Goal: Information Seeking & Learning: Learn about a topic

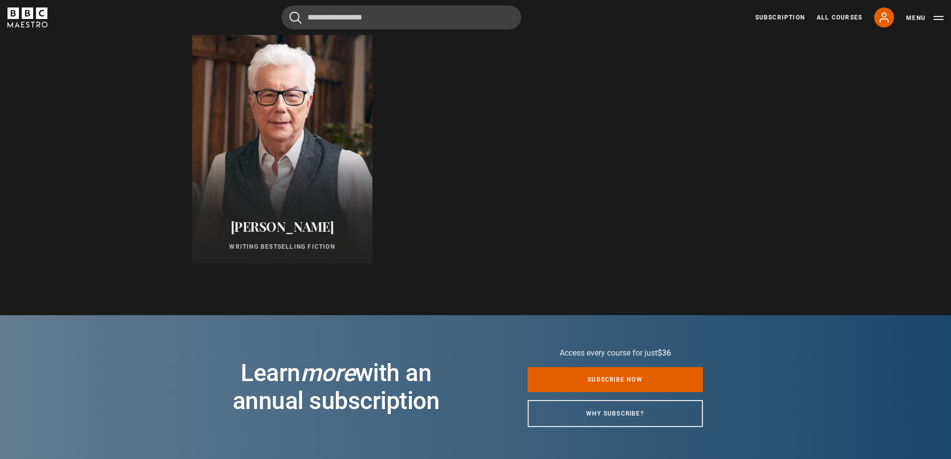
scroll to position [449, 0]
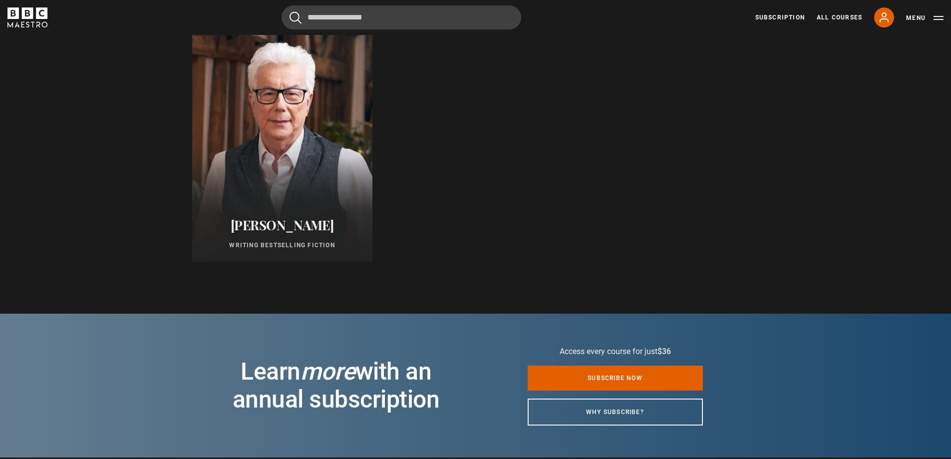
click at [297, 228] on h2 "[PERSON_NAME]" at bounding box center [282, 224] width 156 height 15
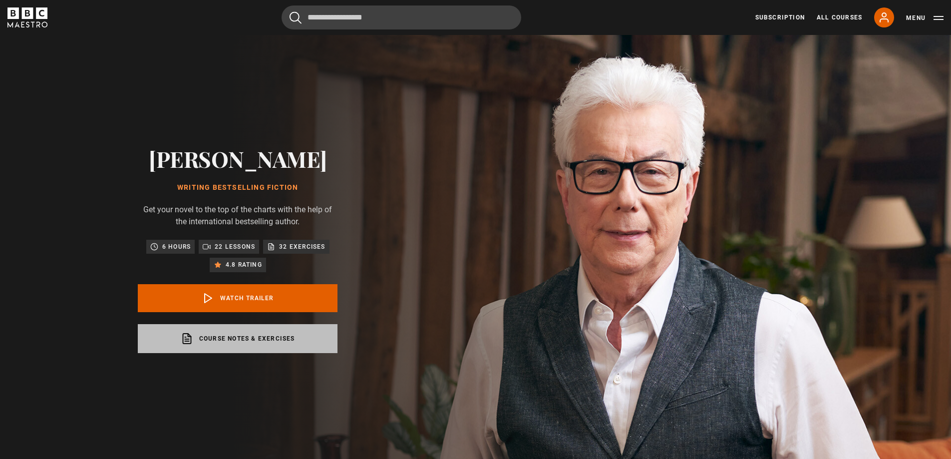
click at [288, 335] on link "Course notes & exercises opens in a new tab" at bounding box center [238, 338] width 200 height 29
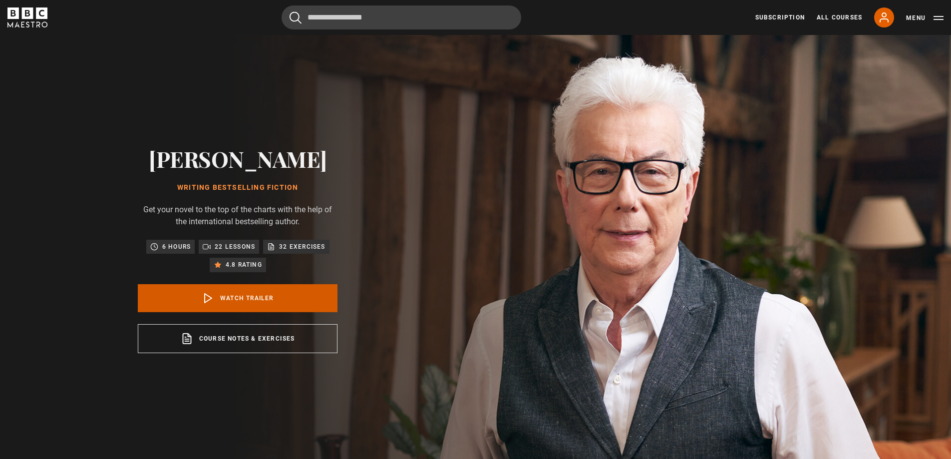
click at [224, 296] on link "Watch Trailer" at bounding box center [238, 298] width 200 height 28
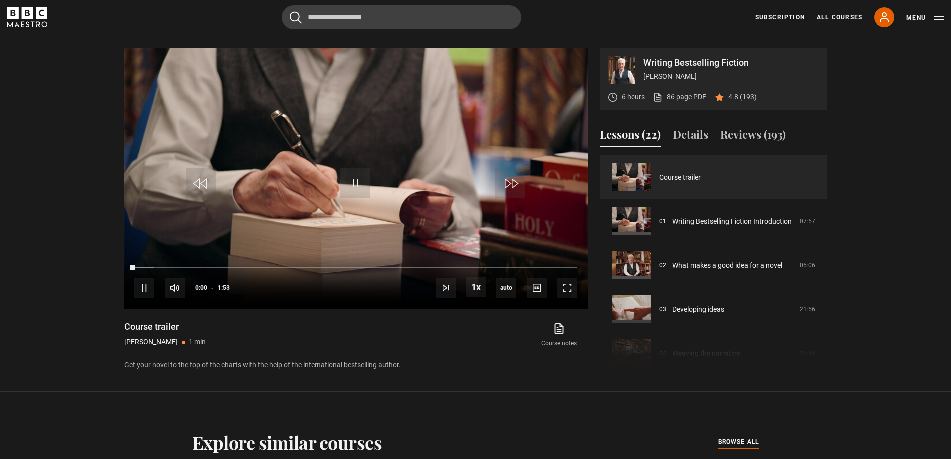
scroll to position [464, 0]
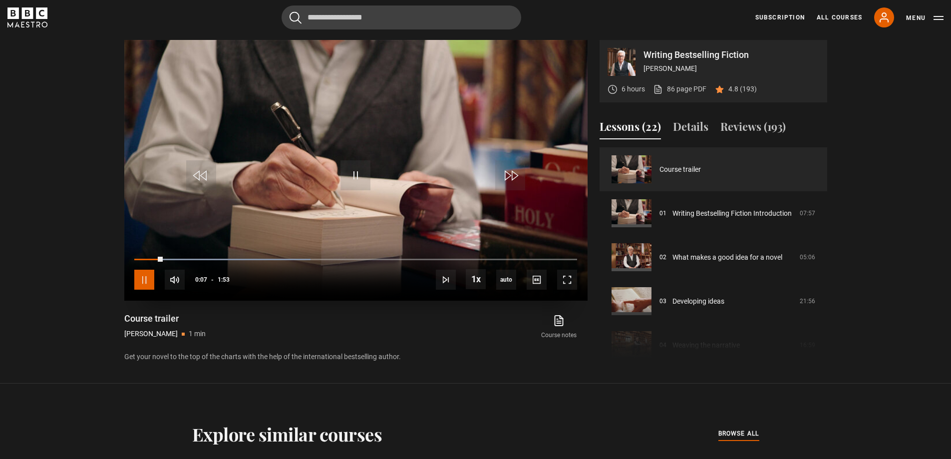
click at [148, 279] on span "Video Player" at bounding box center [144, 279] width 20 height 20
